Goal: Information Seeking & Learning: Find specific fact

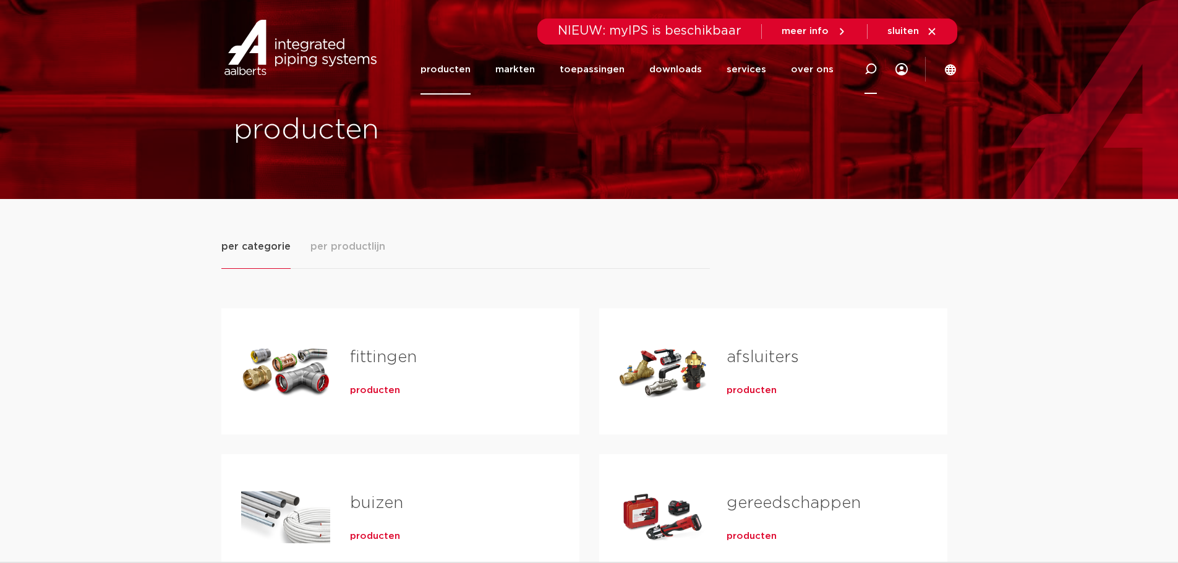
click at [869, 69] on icon at bounding box center [870, 69] width 12 height 12
paste input "412346"
type input "412346"
click button "Zoeken" at bounding box center [0, 0] width 0 height 0
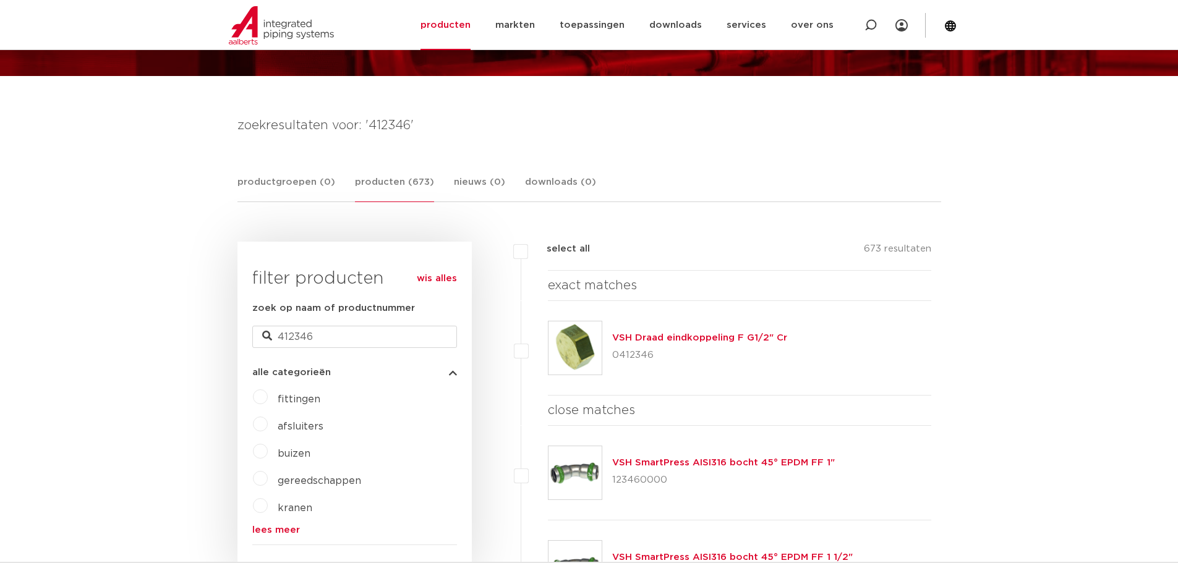
scroll to position [124, 0]
click at [661, 338] on link "VSH Draad eindkoppeling F G1/2" Cr" at bounding box center [699, 337] width 175 height 9
